Goal: Information Seeking & Learning: Find specific fact

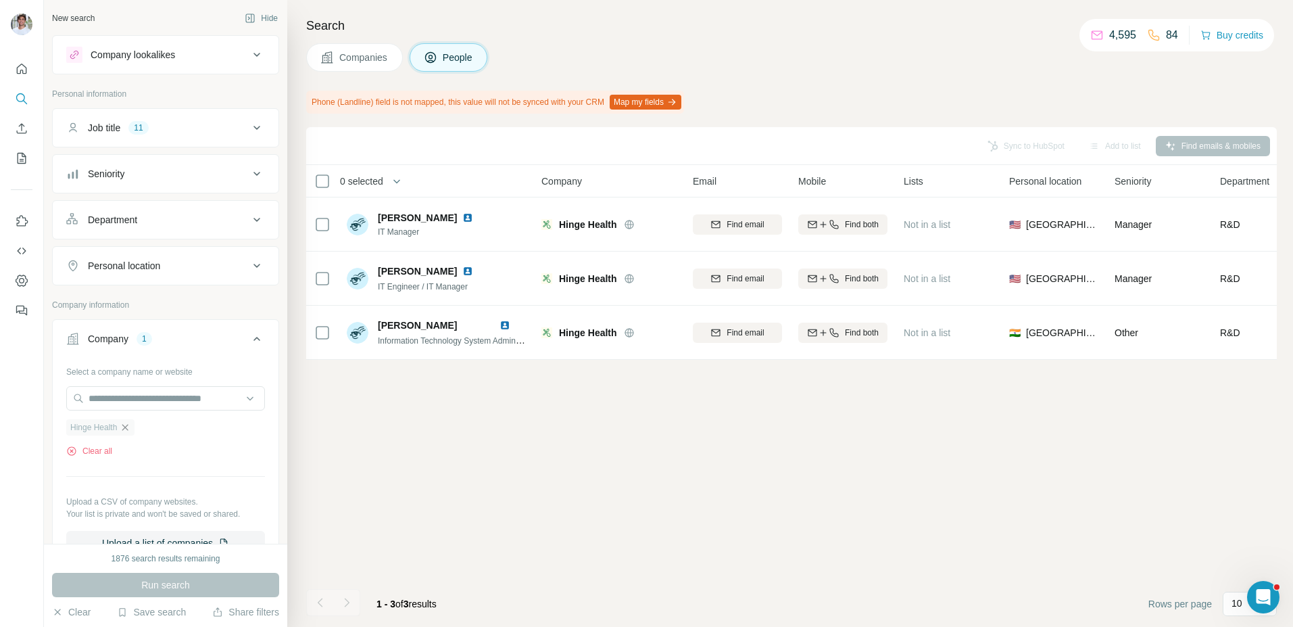
click at [130, 425] on icon "button" at bounding box center [125, 427] width 11 height 11
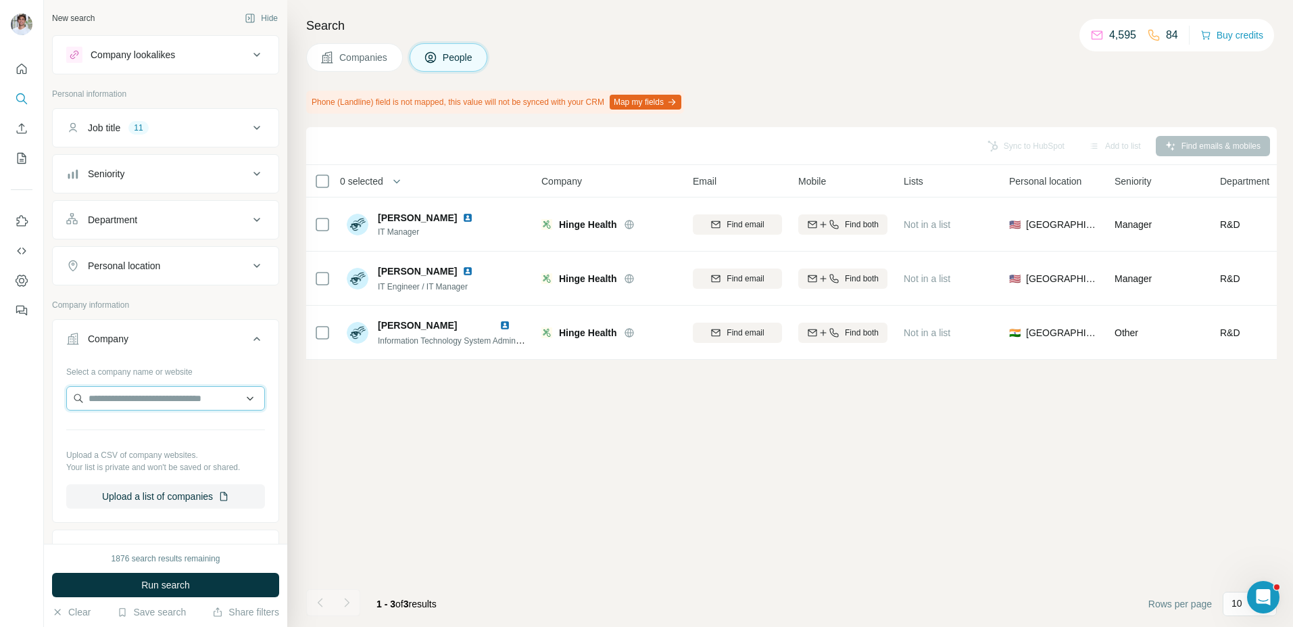
click at [139, 399] on input "text" at bounding box center [165, 398] width 199 height 24
type input "**********"
click at [144, 422] on p "TravelPerk" at bounding box center [137, 429] width 65 height 14
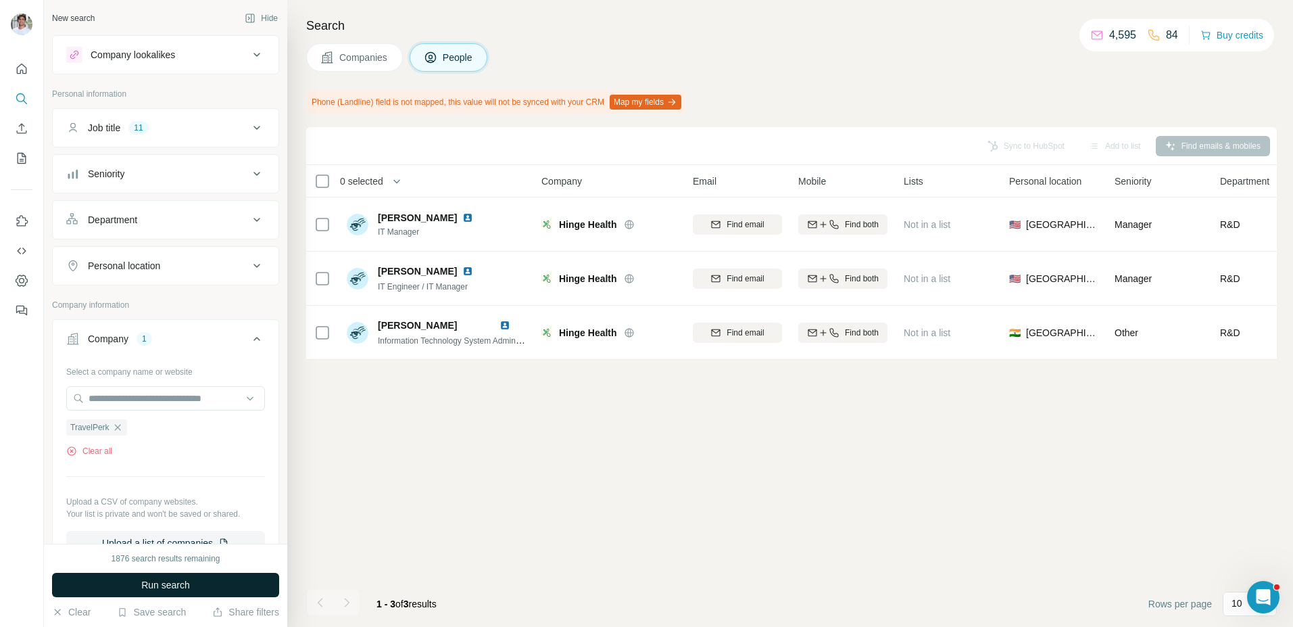
click at [136, 587] on button "Run search" at bounding box center [165, 584] width 227 height 24
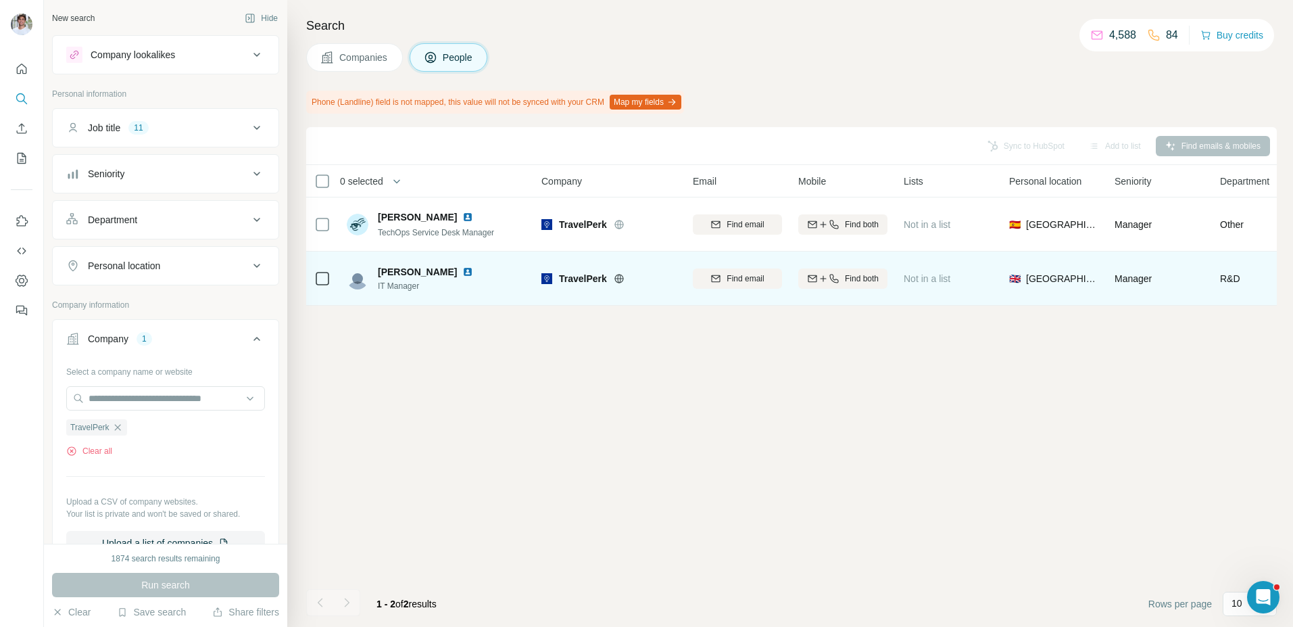
click at [462, 272] on img at bounding box center [467, 271] width 11 height 11
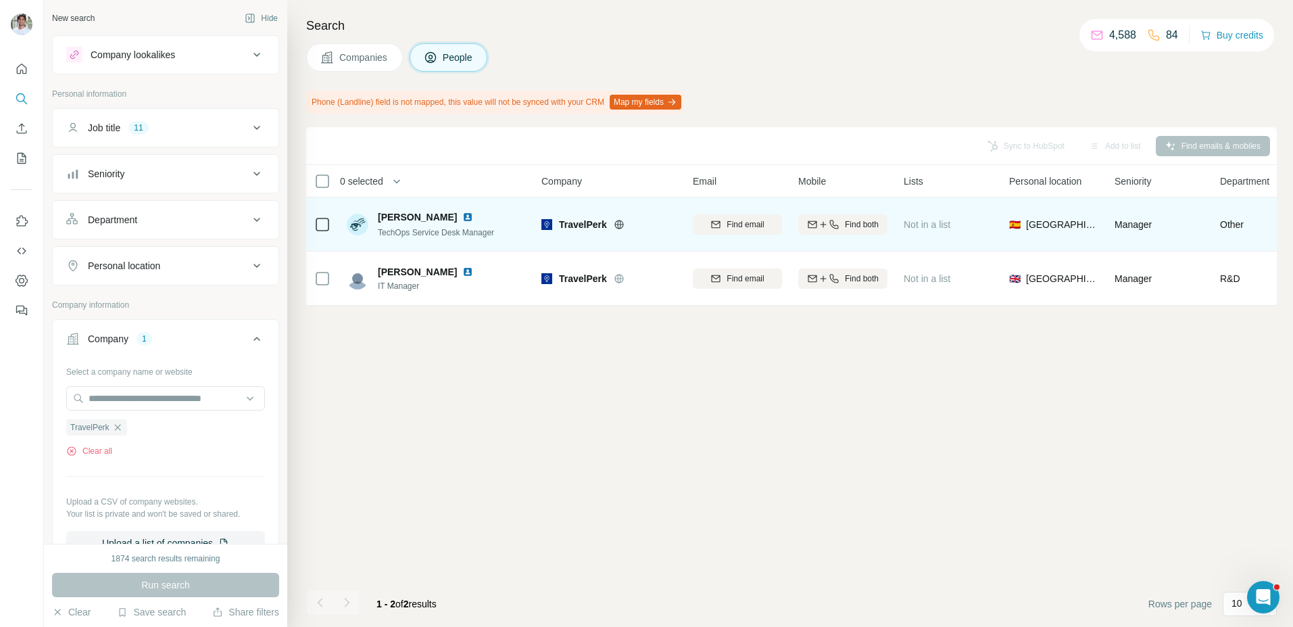
click at [462, 219] on img at bounding box center [467, 217] width 11 height 11
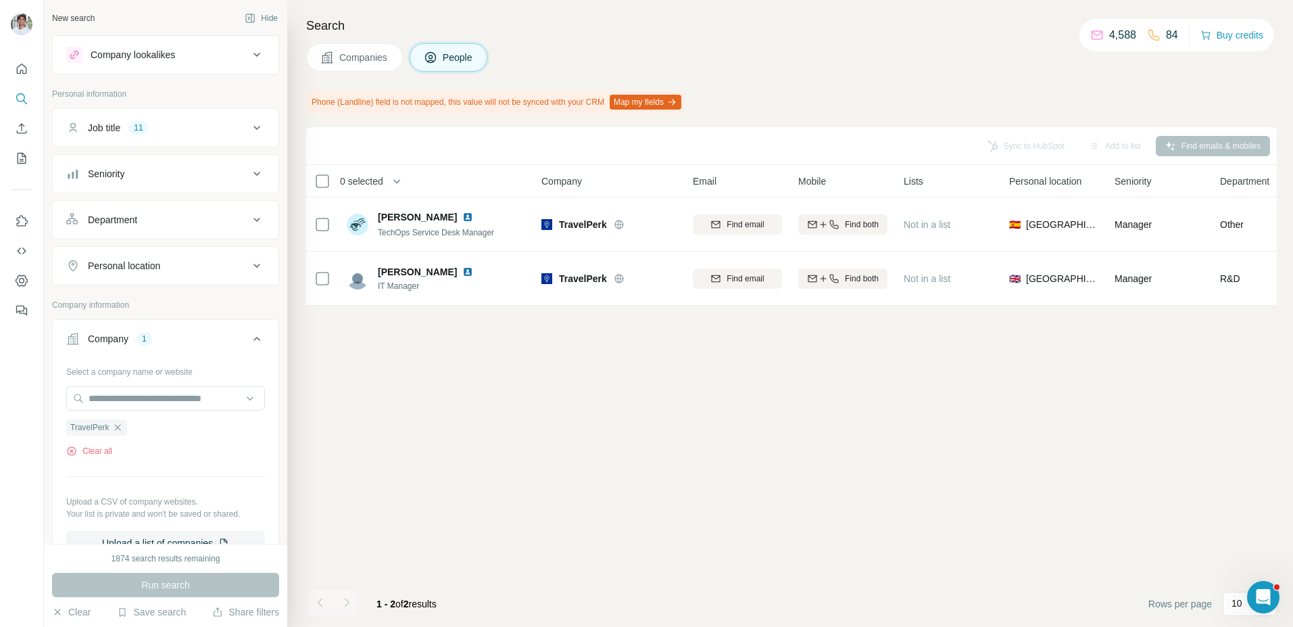
click at [368, 59] on span "Companies" at bounding box center [363, 58] width 49 height 14
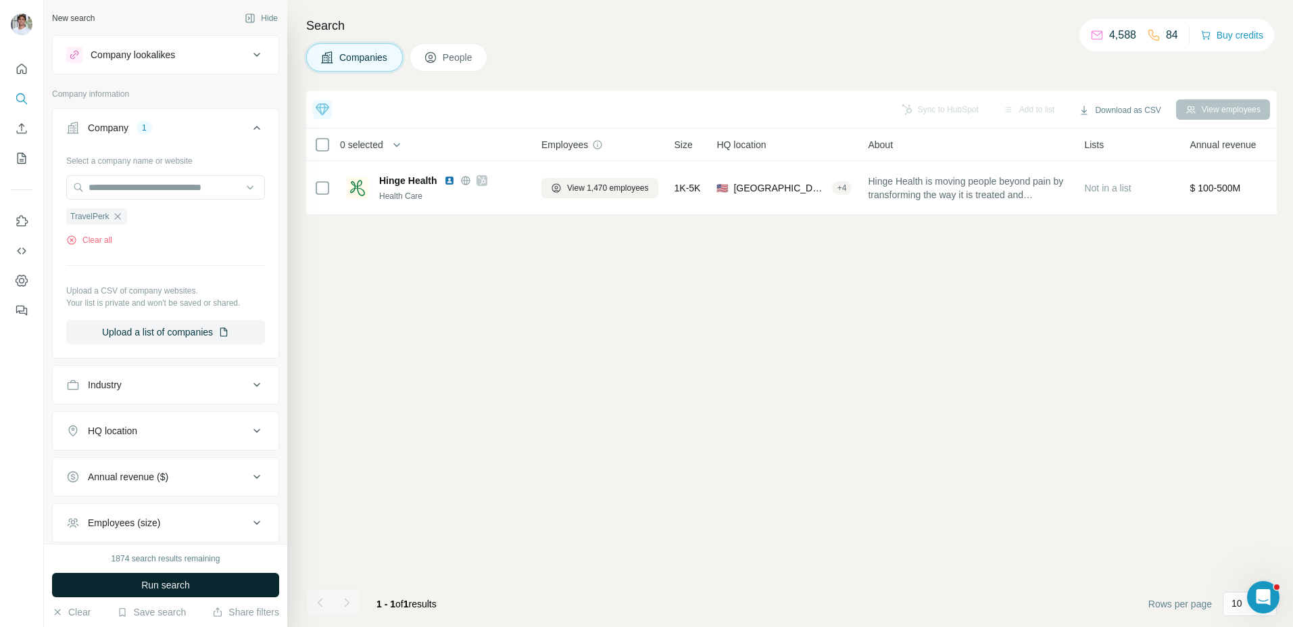
click at [234, 588] on button "Run search" at bounding box center [165, 584] width 227 height 24
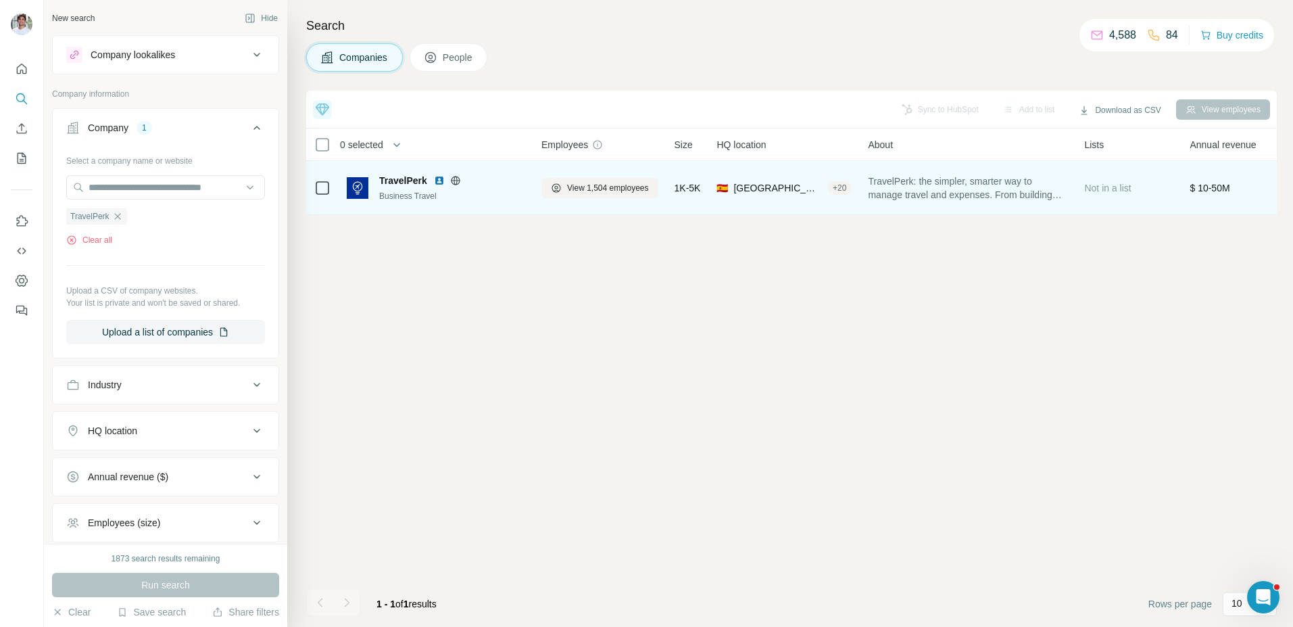
click at [440, 177] on img at bounding box center [439, 180] width 11 height 11
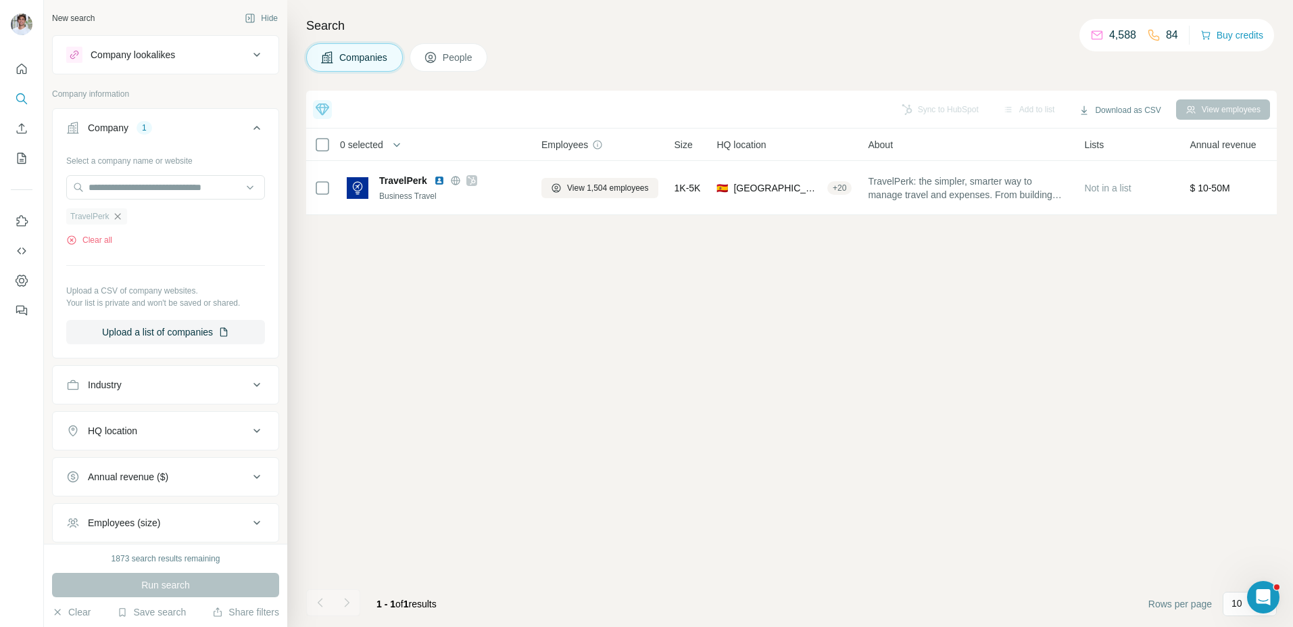
click at [119, 215] on icon "button" at bounding box center [117, 216] width 11 height 11
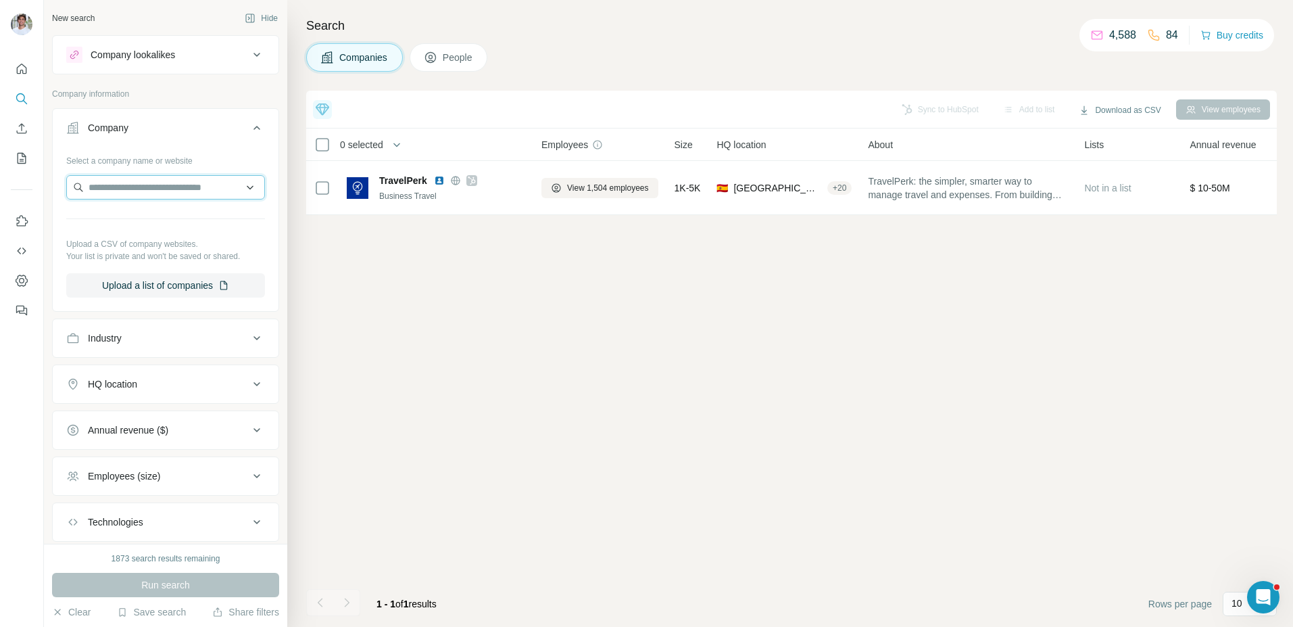
click at [130, 196] on input "text" at bounding box center [165, 187] width 199 height 24
paste input "**********"
type input "**********"
click at [121, 212] on p "Electra" at bounding box center [137, 218] width 65 height 14
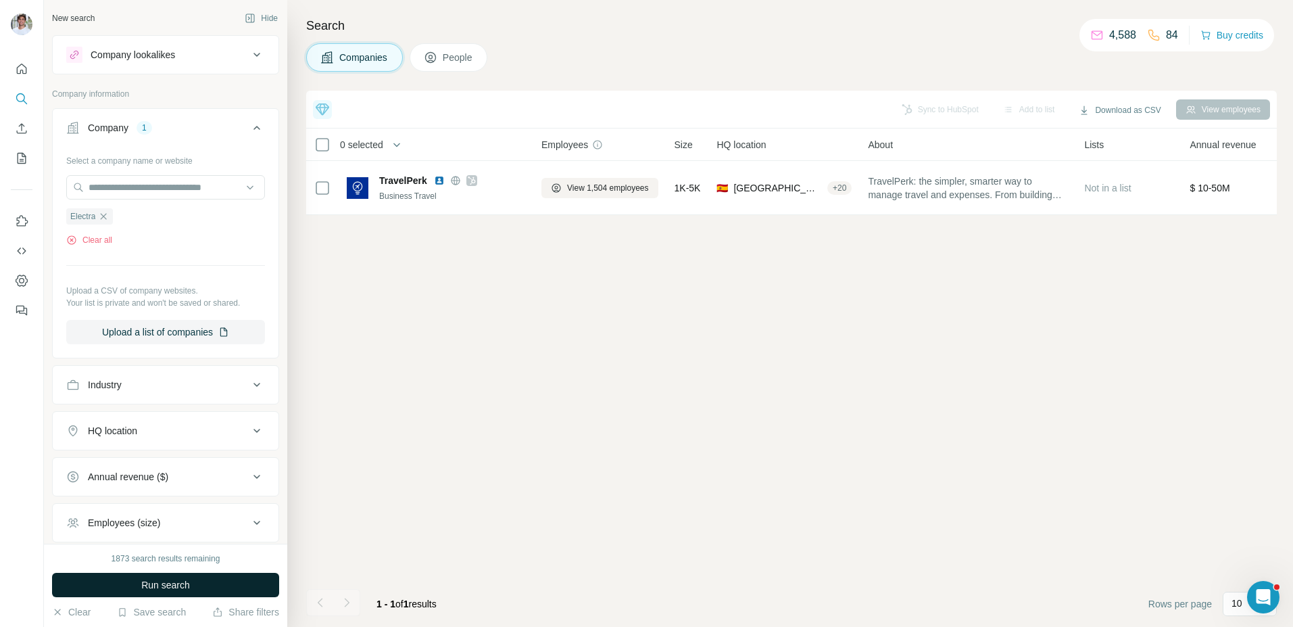
click at [185, 581] on span "Run search" at bounding box center [165, 585] width 49 height 14
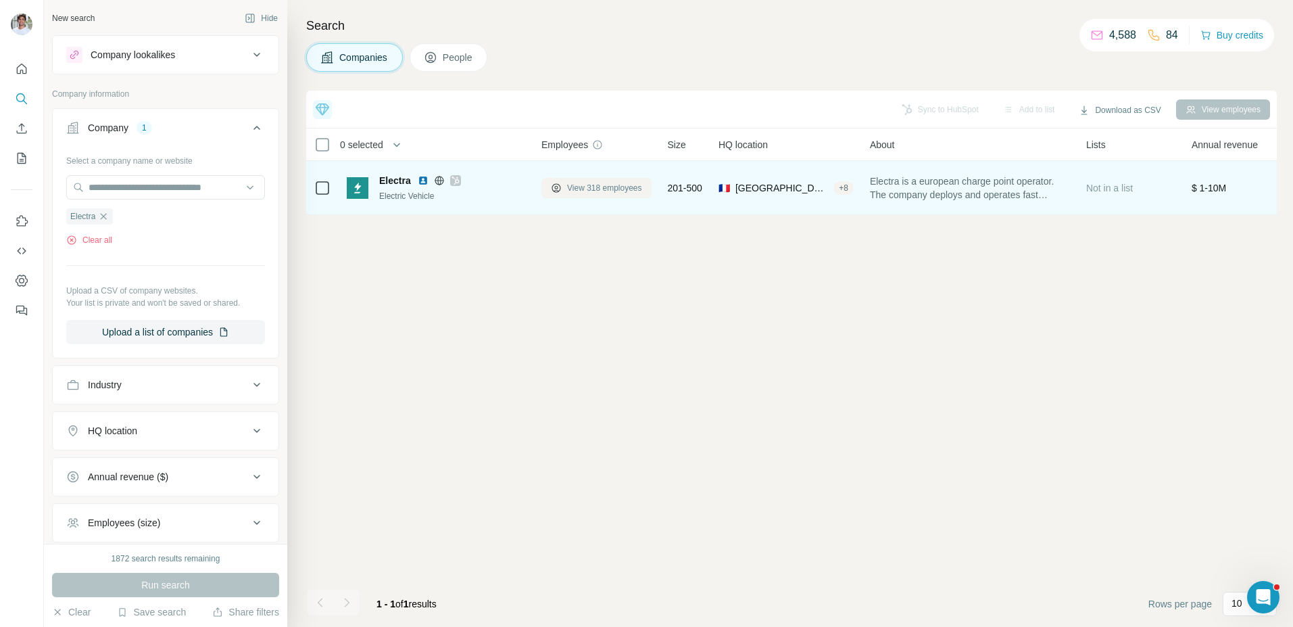
click at [576, 188] on span "View 318 employees" at bounding box center [604, 188] width 75 height 12
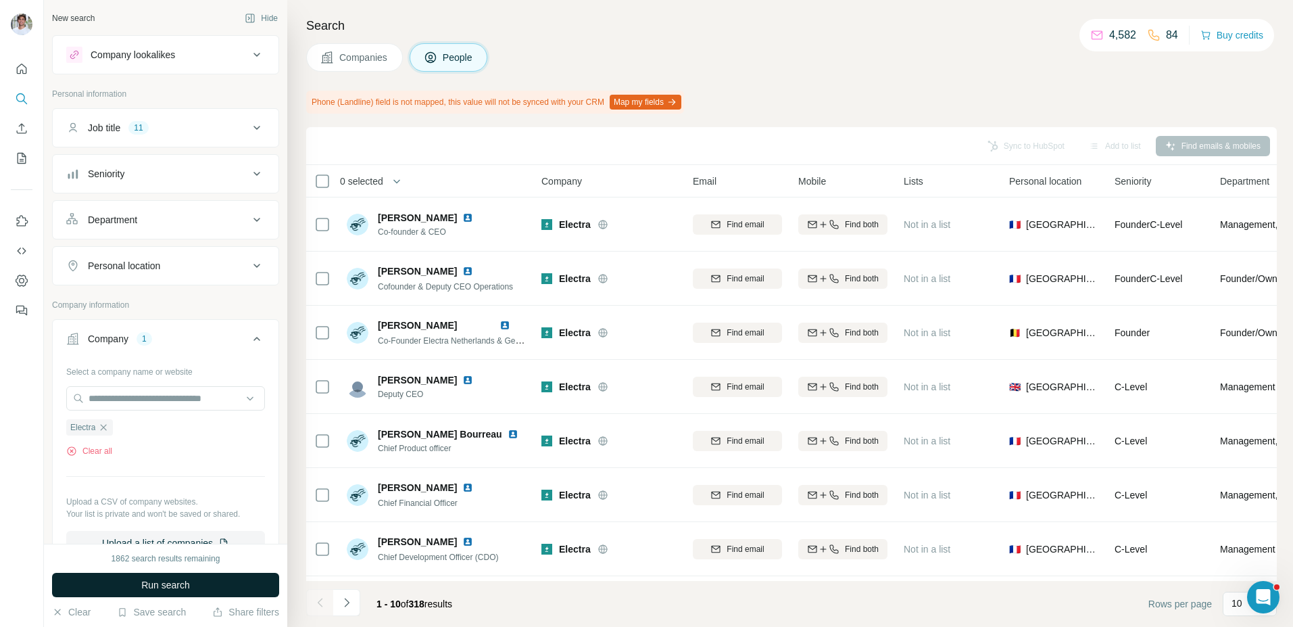
click at [194, 574] on button "Run search" at bounding box center [165, 584] width 227 height 24
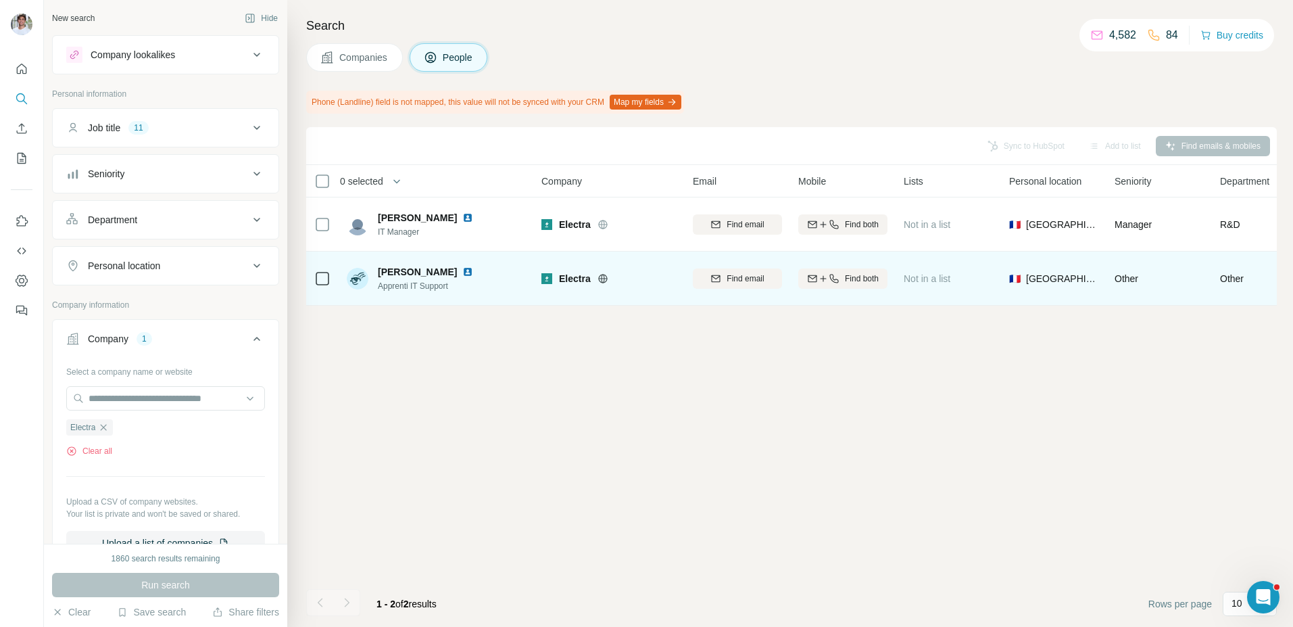
click at [473, 271] on img at bounding box center [467, 271] width 11 height 11
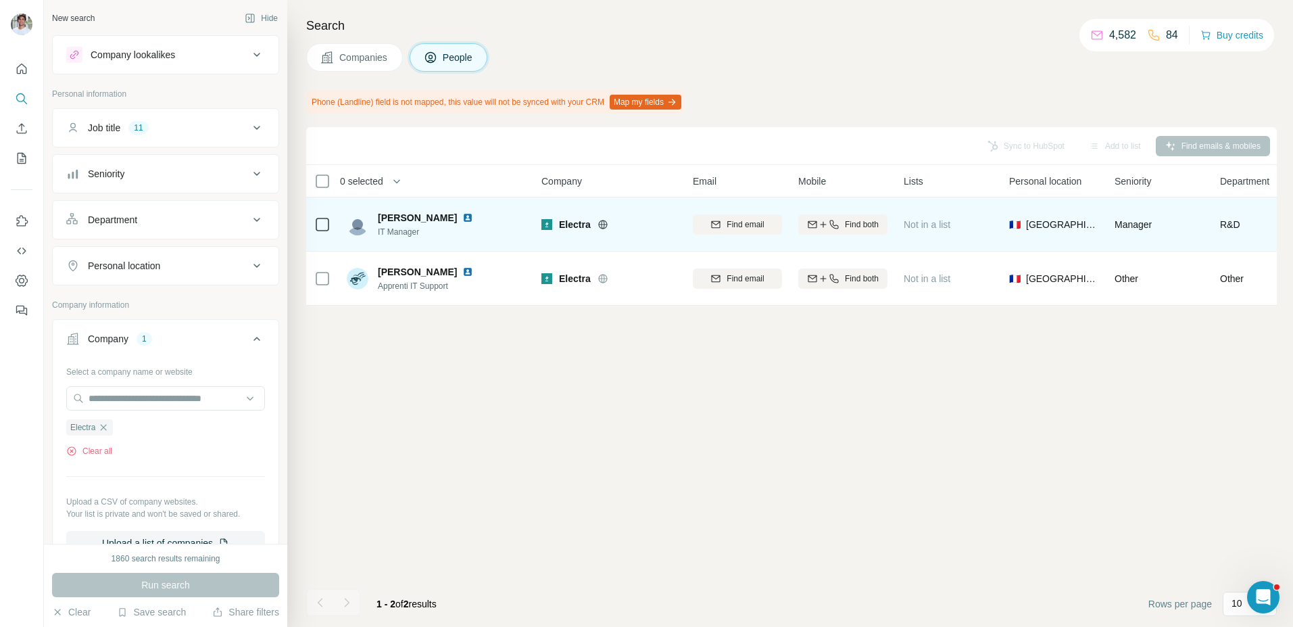
click at [462, 213] on img at bounding box center [467, 217] width 11 height 11
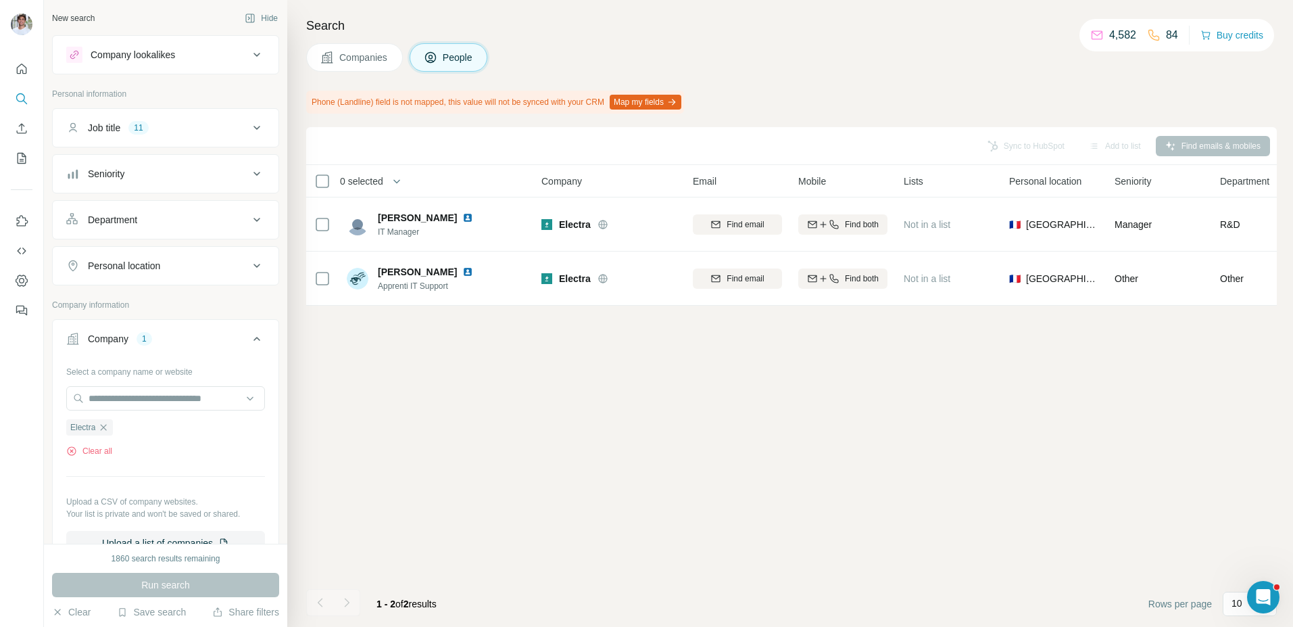
click at [384, 51] on span "Companies" at bounding box center [363, 58] width 49 height 14
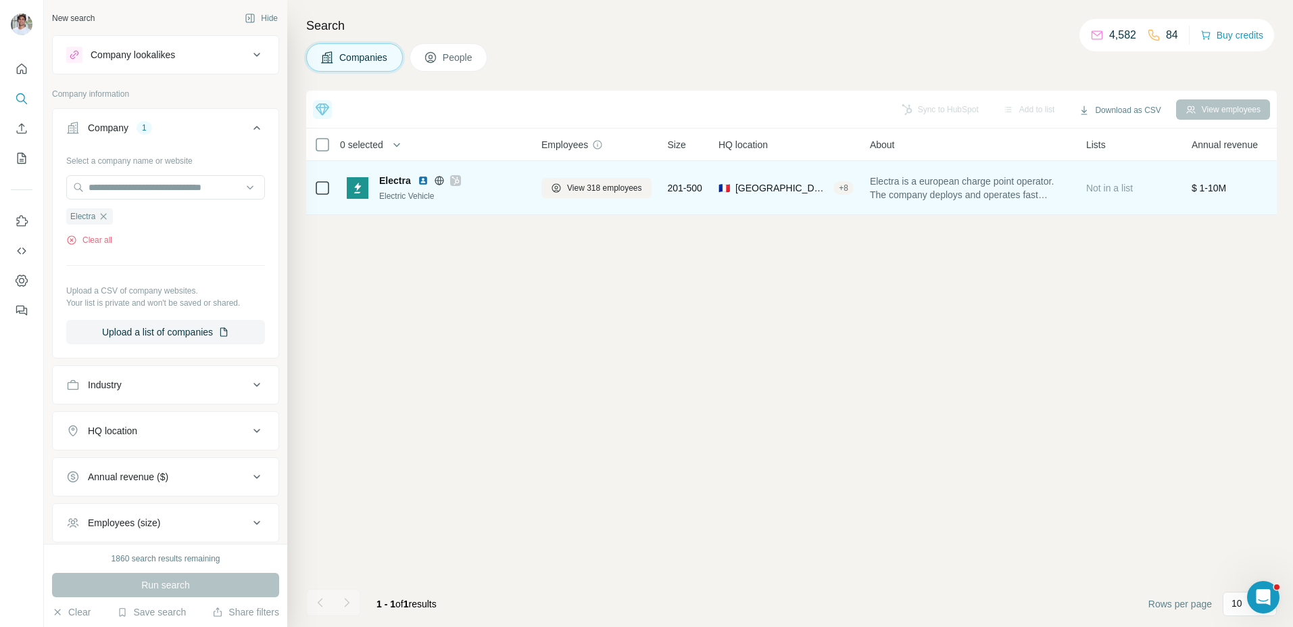
click at [420, 178] on img at bounding box center [423, 180] width 11 height 11
